Goal: Task Accomplishment & Management: Manage account settings

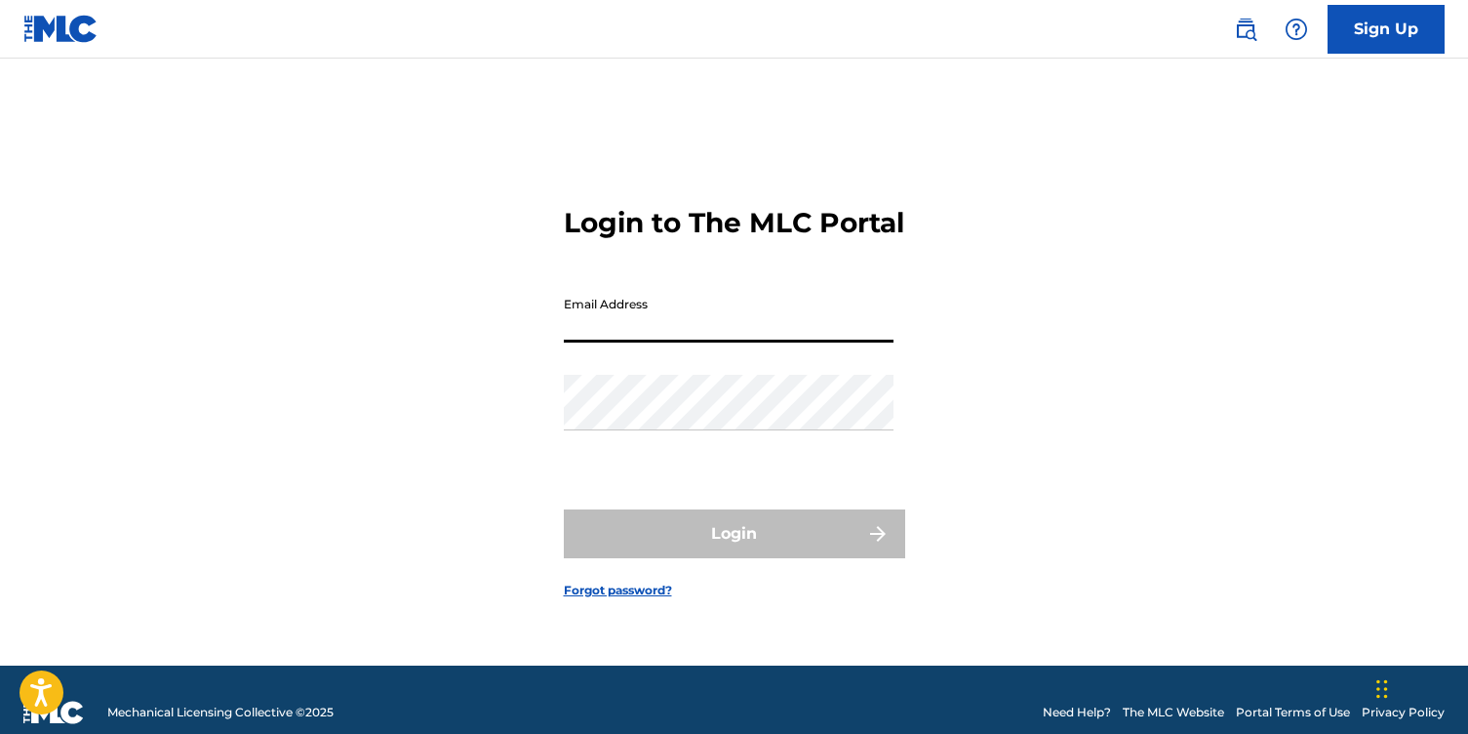
click at [729, 330] on input "Email Address" at bounding box center [729, 315] width 330 height 56
type input "[EMAIL_ADDRESS][DOMAIN_NAME]"
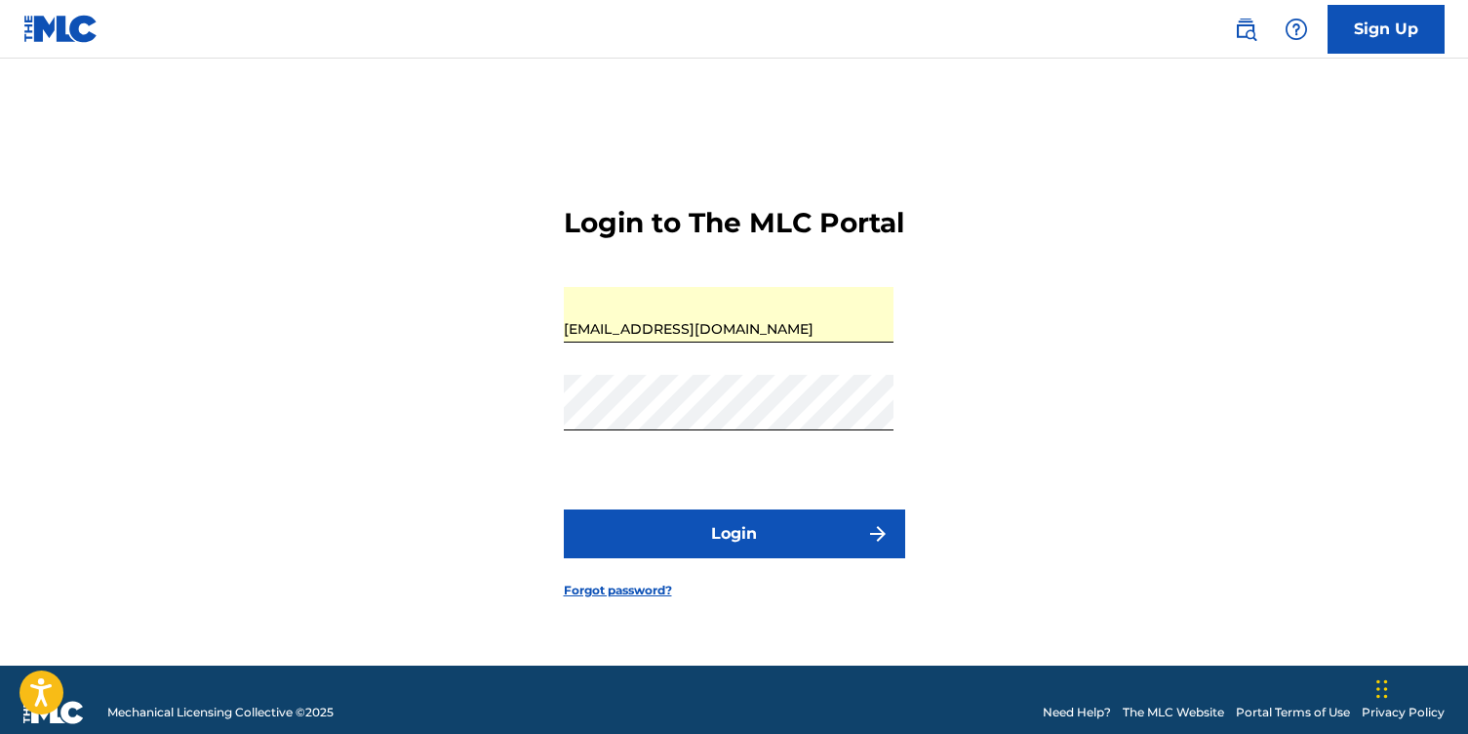
click at [725, 554] on button "Login" at bounding box center [734, 533] width 341 height 49
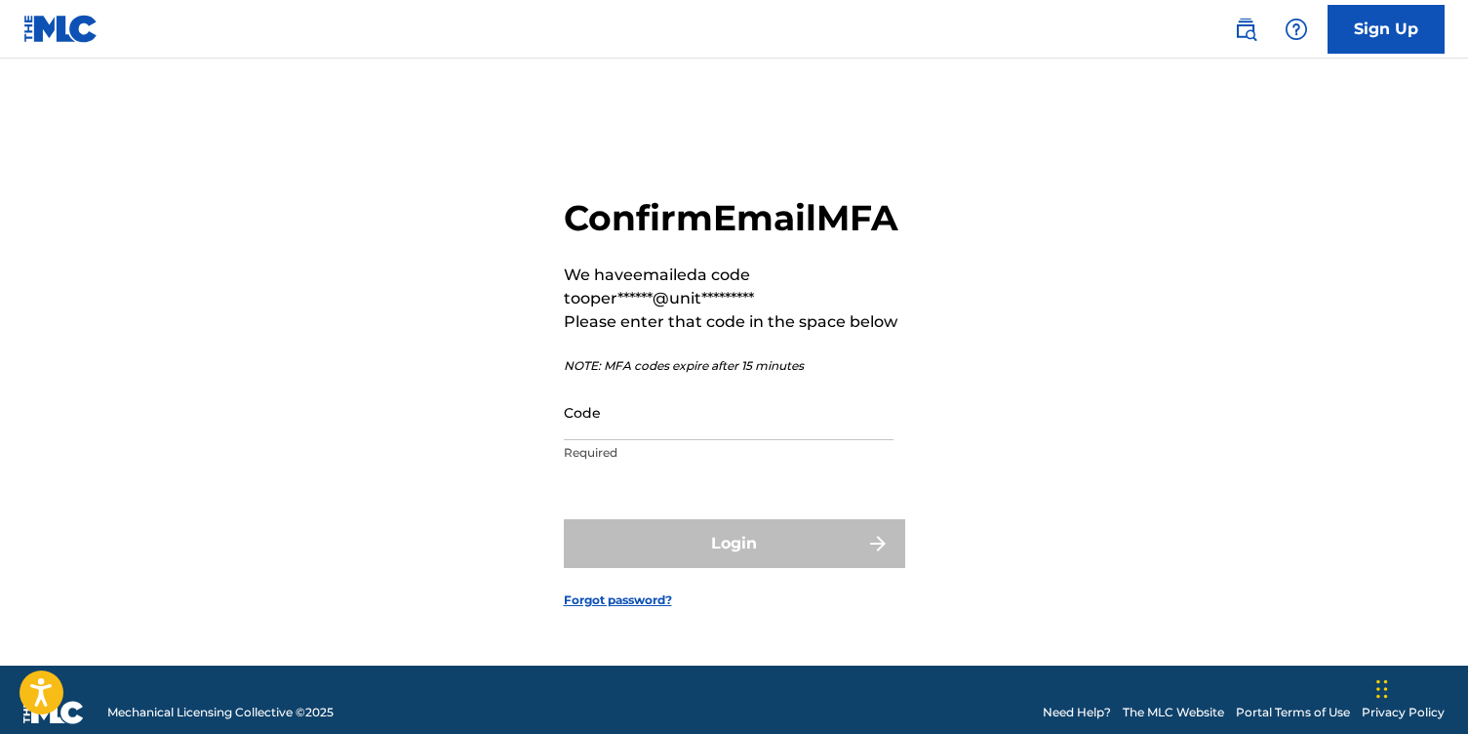
click at [640, 437] on input "Code" at bounding box center [729, 412] width 330 height 56
paste input "401186"
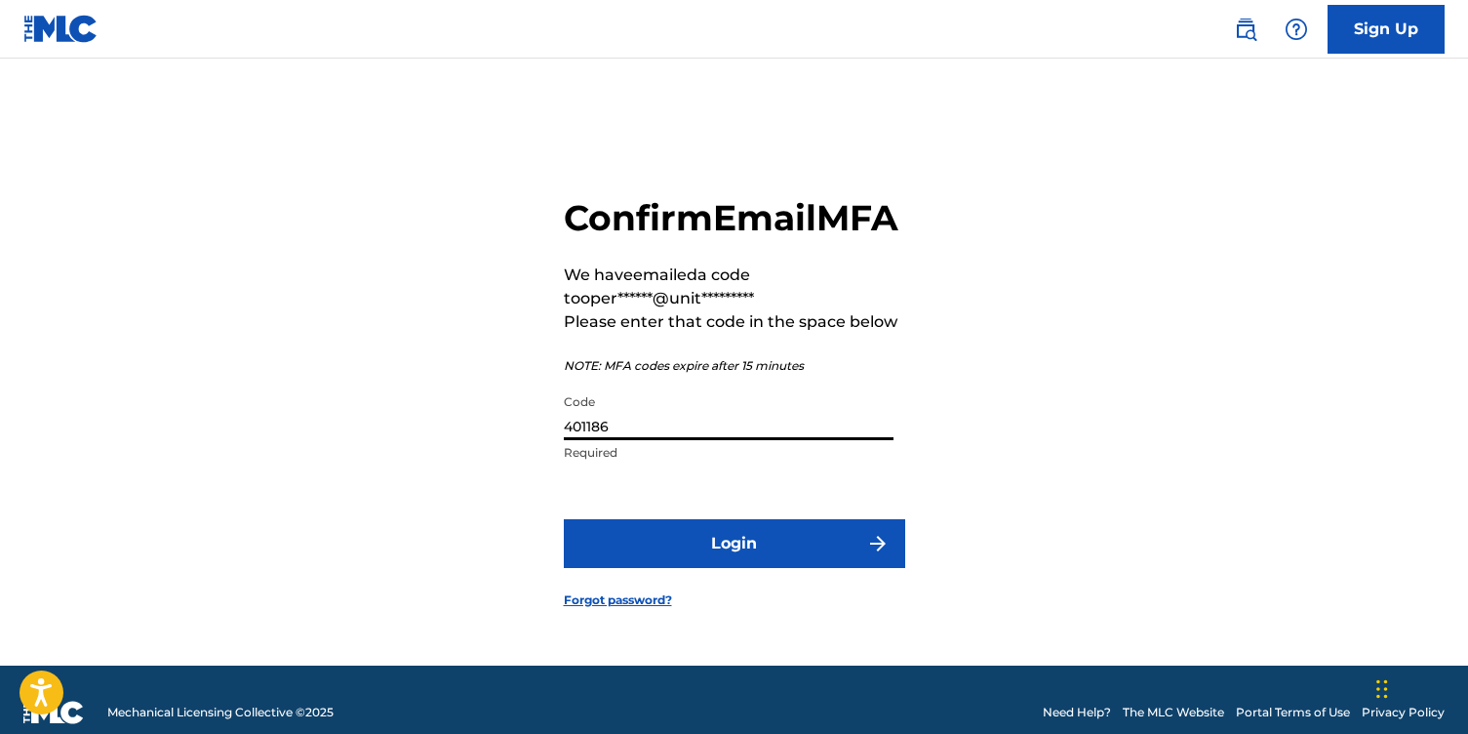
type input "401186"
click at [757, 567] on button "Login" at bounding box center [734, 543] width 341 height 49
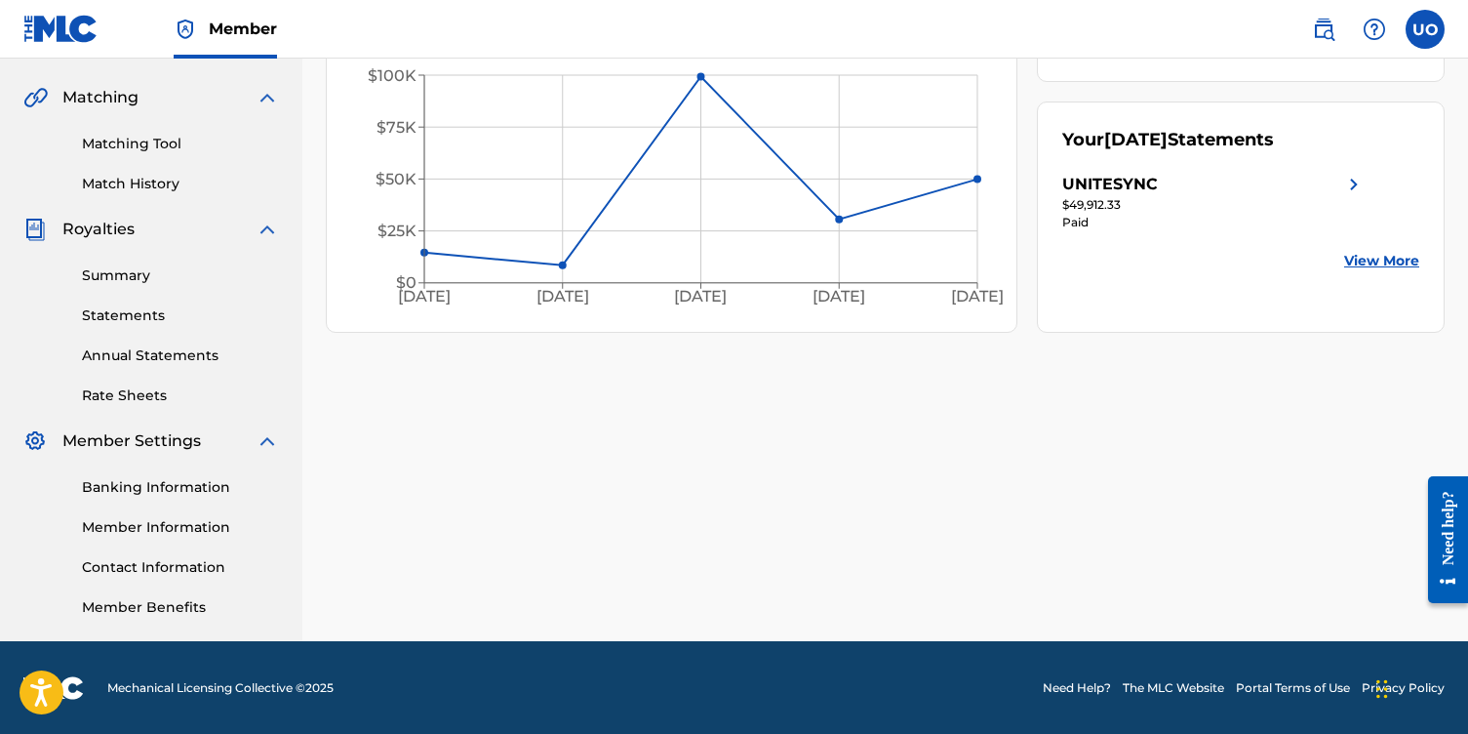
scroll to position [436, 0]
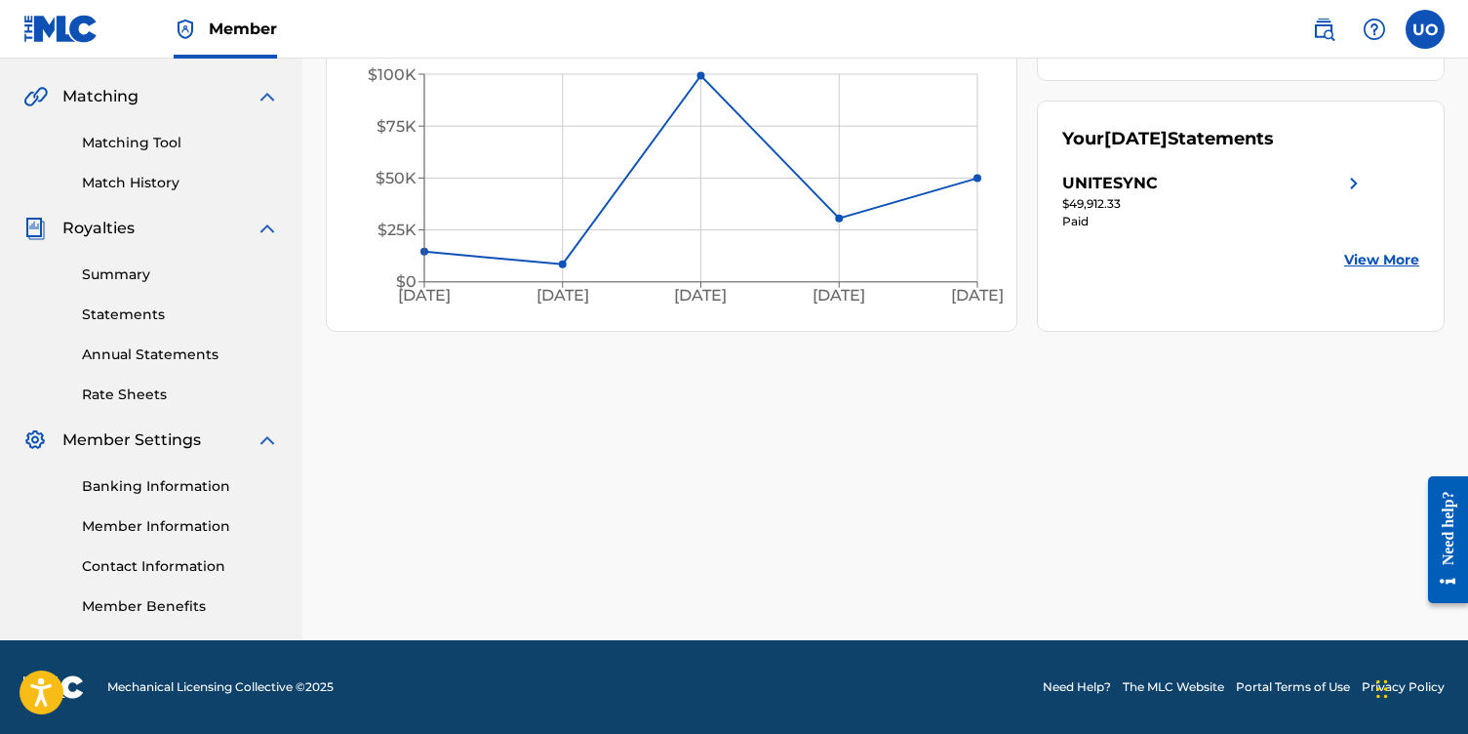
click at [132, 526] on link "Member Information" at bounding box center [180, 526] width 197 height 20
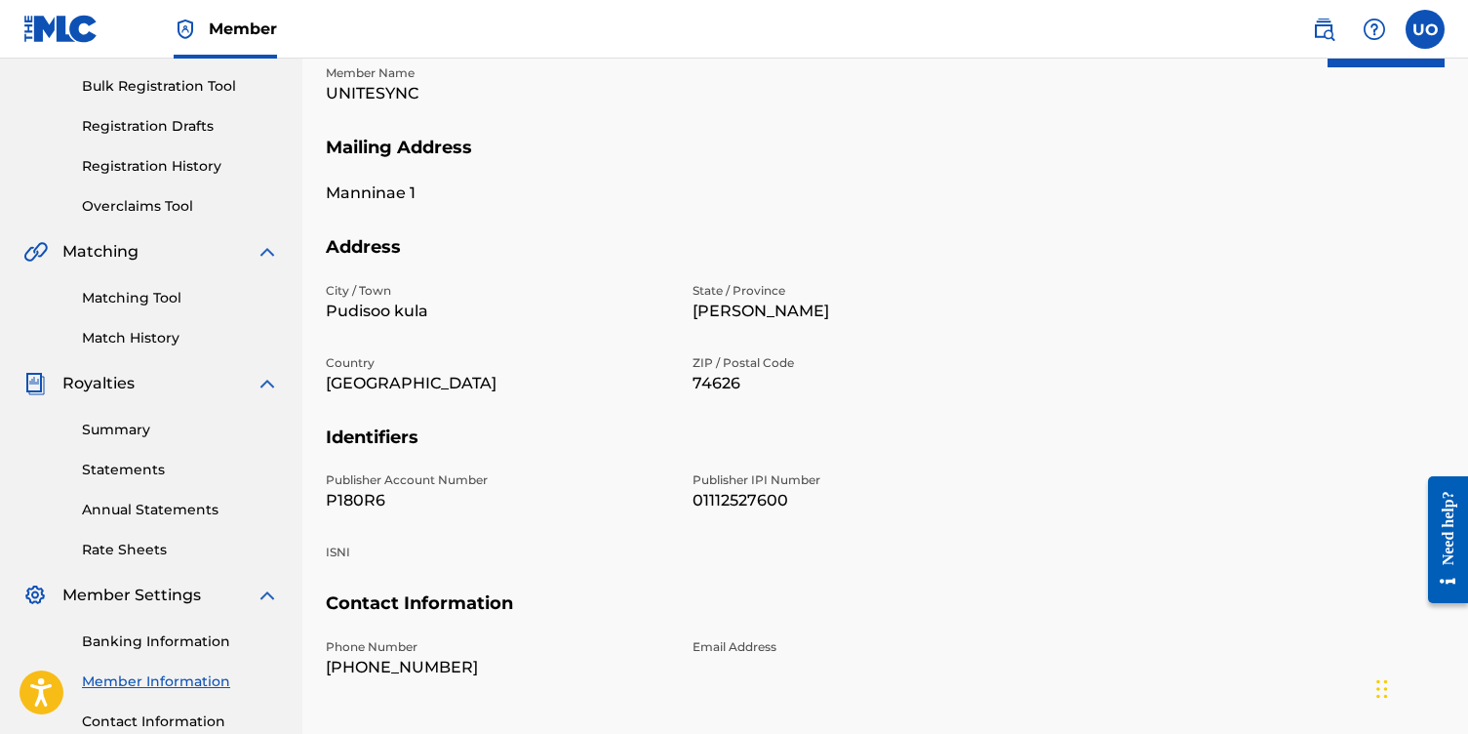
scroll to position [278, 0]
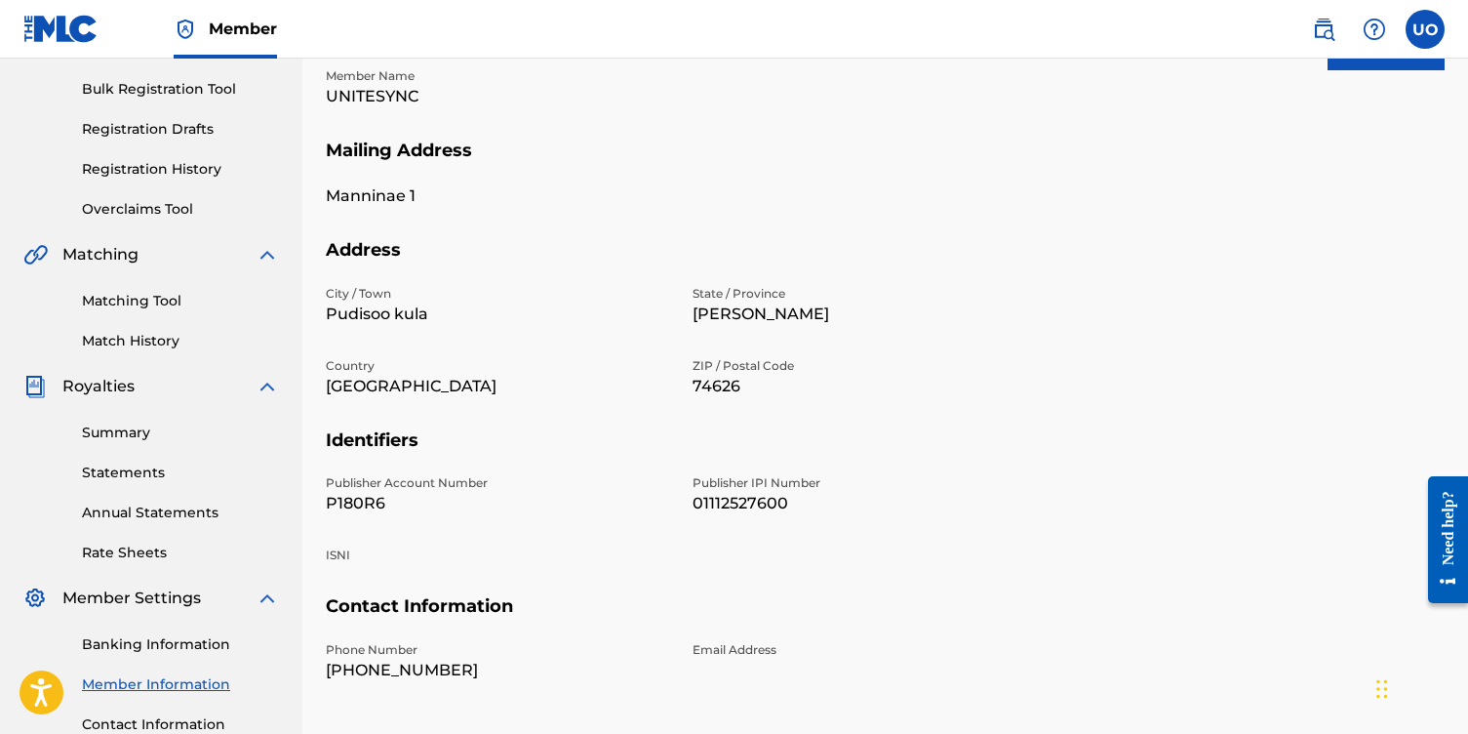
click at [359, 500] on p "P180R6" at bounding box center [497, 503] width 343 height 23
copy p "P180R6"
click at [740, 504] on p "01112527600" at bounding box center [864, 503] width 343 height 23
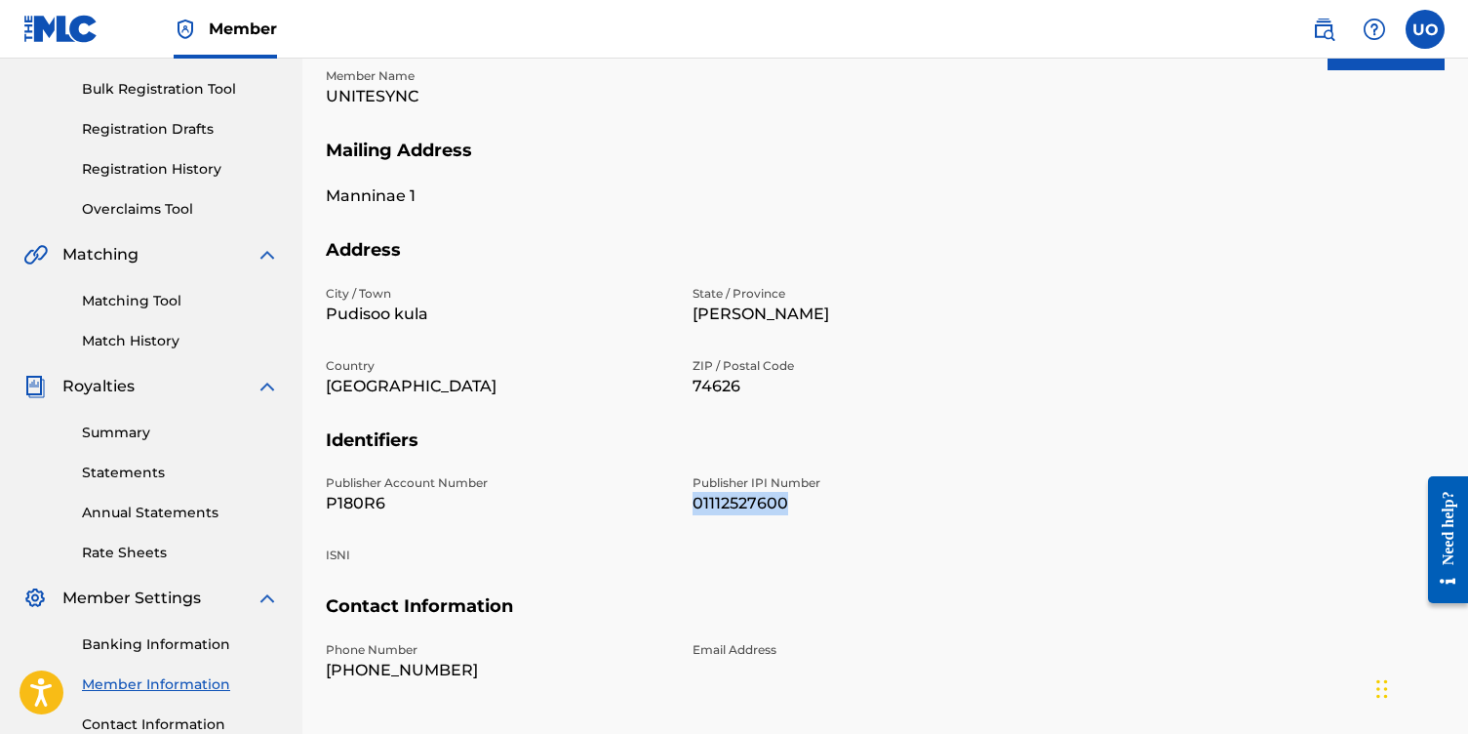
copy p "01112527600"
